Goal: Task Accomplishment & Management: Manage account settings

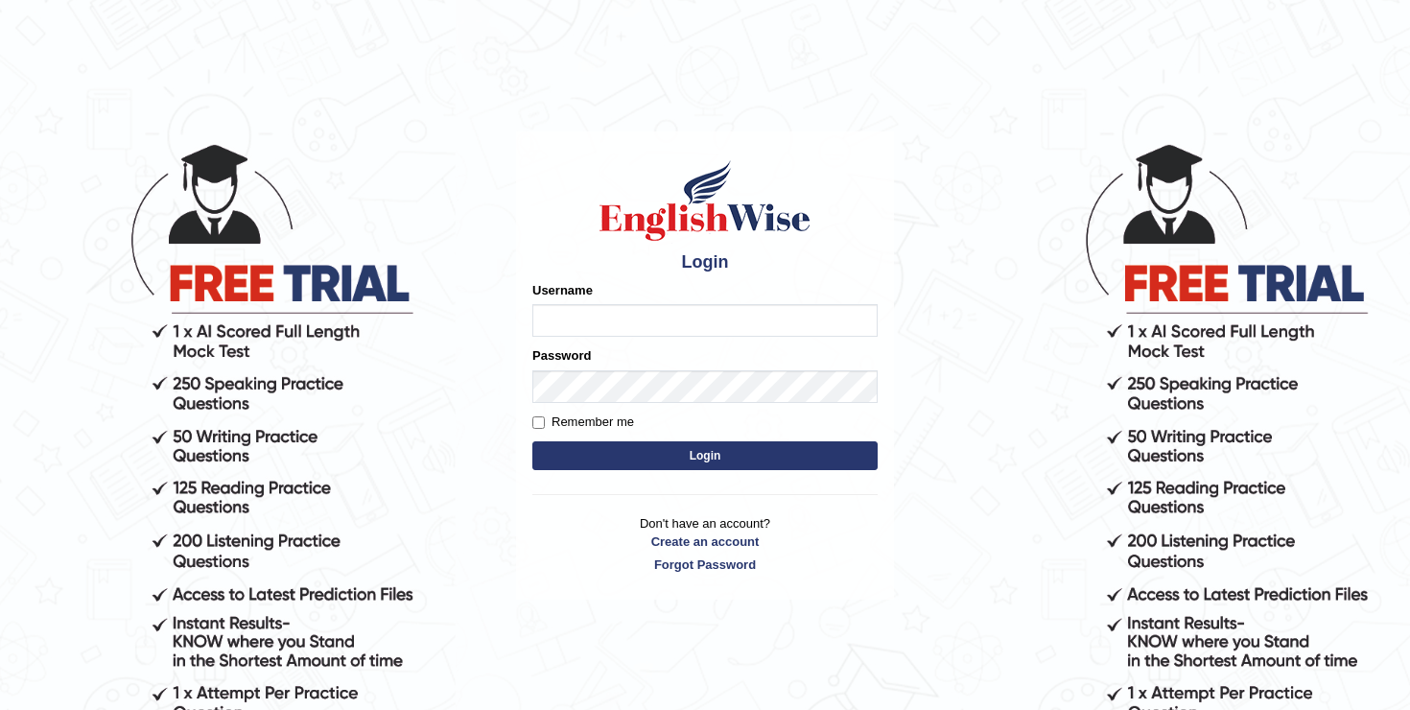
click at [650, 322] on input "Username" at bounding box center [704, 320] width 345 height 33
type input "Betul"
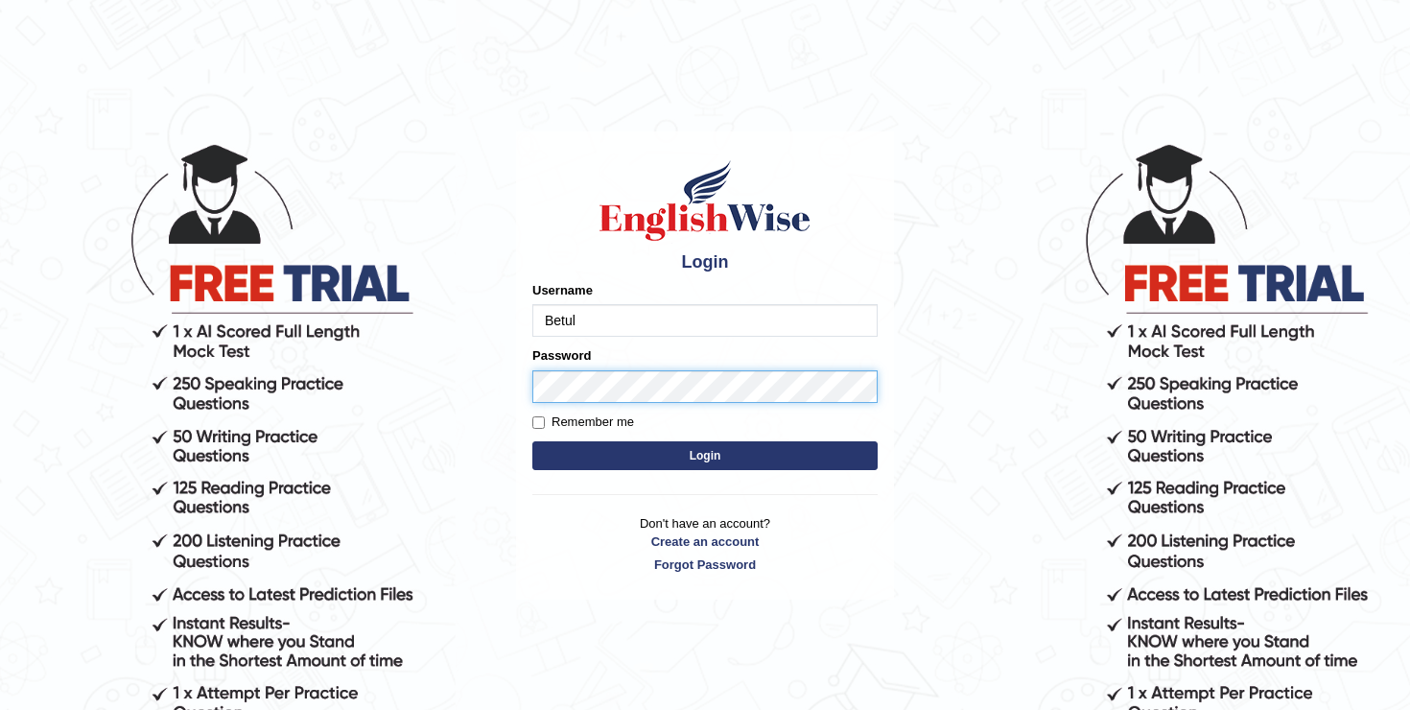
click at [532, 441] on button "Login" at bounding box center [704, 455] width 345 height 29
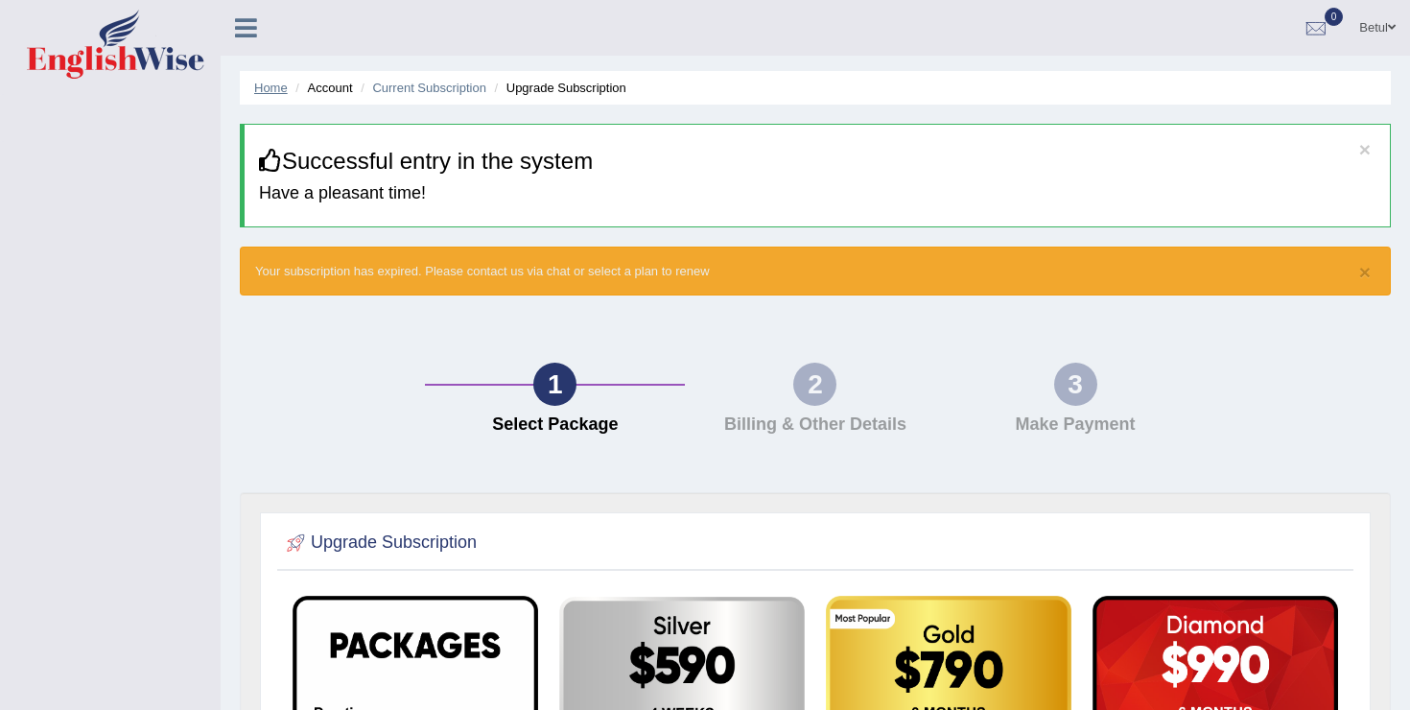
click at [273, 85] on link "Home" at bounding box center [271, 88] width 34 height 14
